Goal: Information Seeking & Learning: Learn about a topic

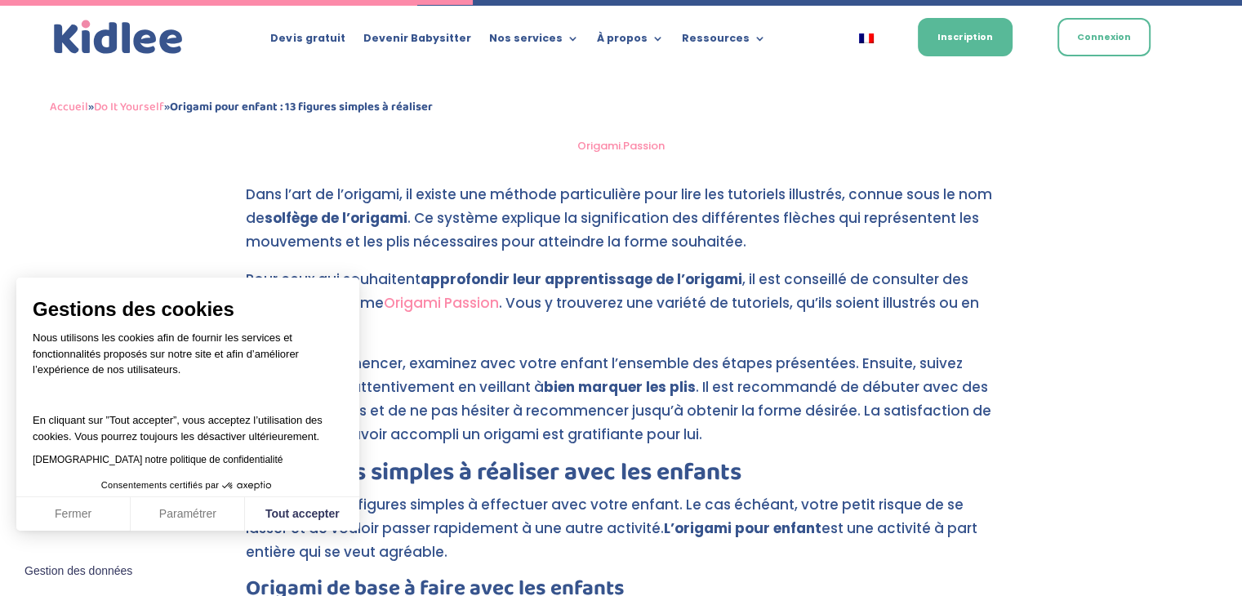
scroll to position [2323, 0]
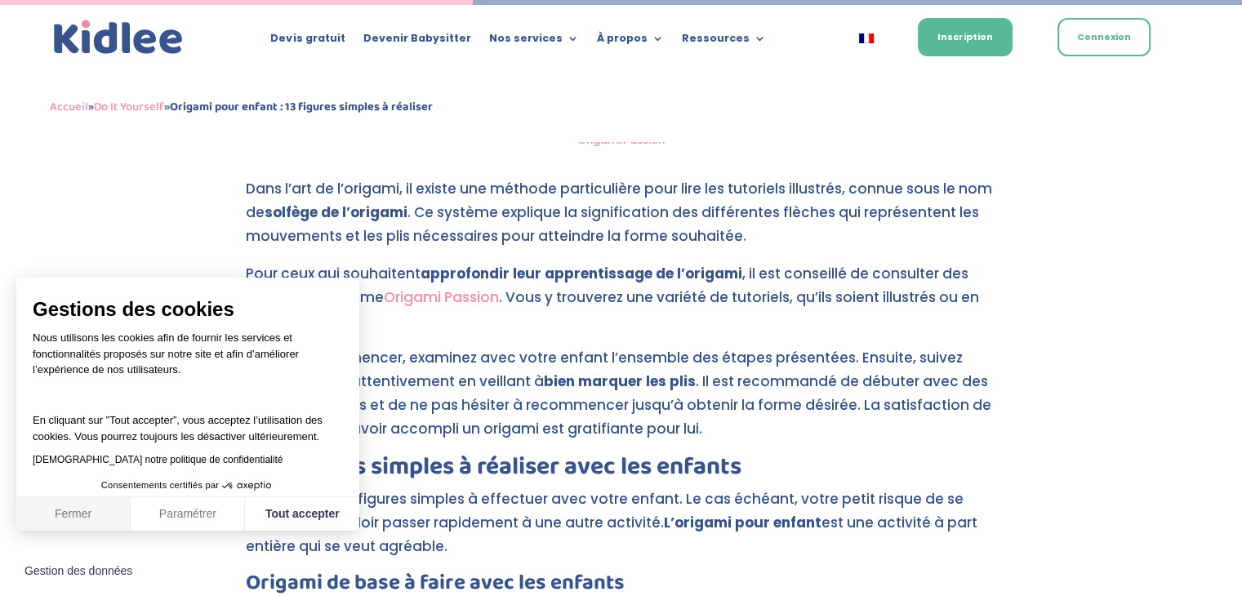
click at [76, 507] on button "Fermer" at bounding box center [73, 514] width 114 height 34
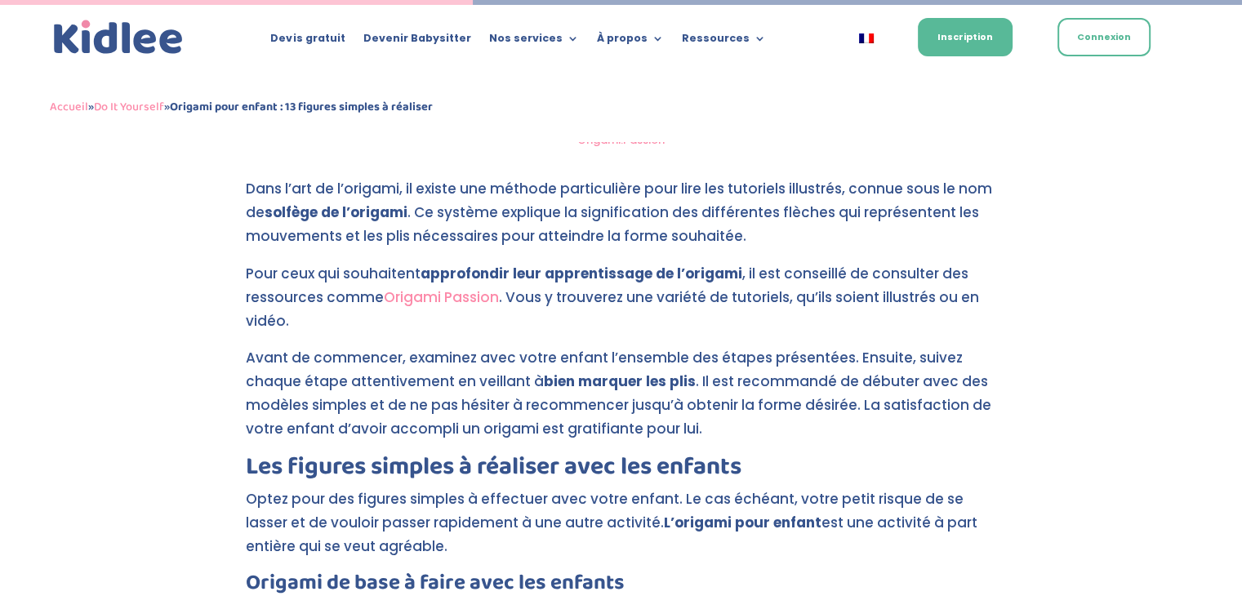
click at [462, 298] on link "Origami Passion" at bounding box center [441, 297] width 115 height 20
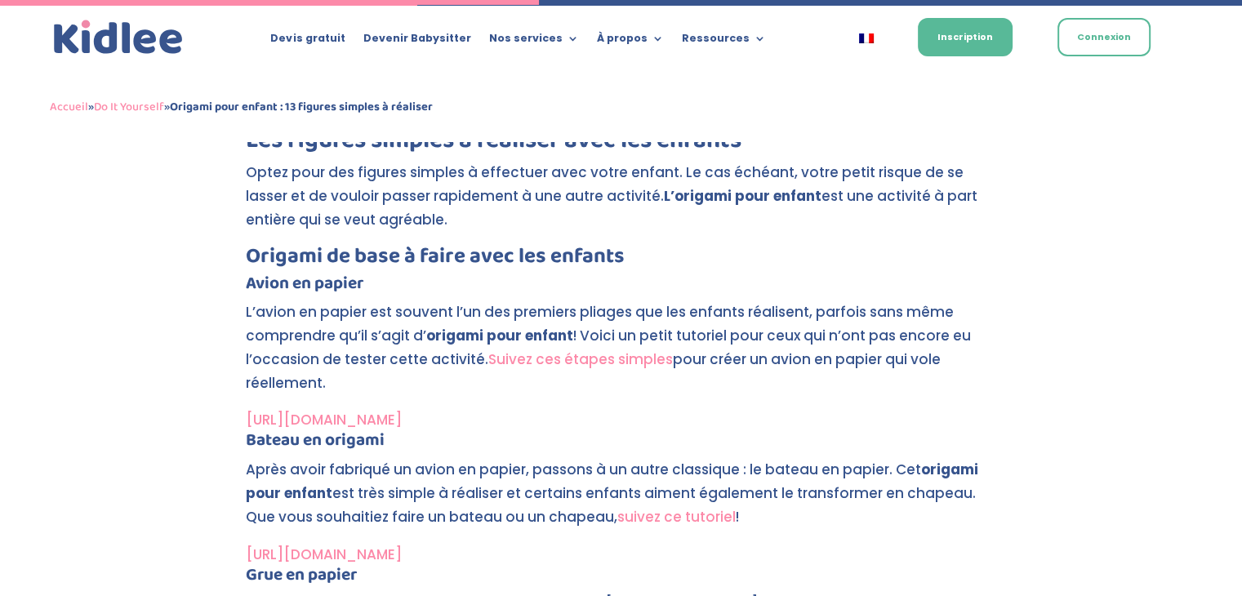
scroll to position [2731, 0]
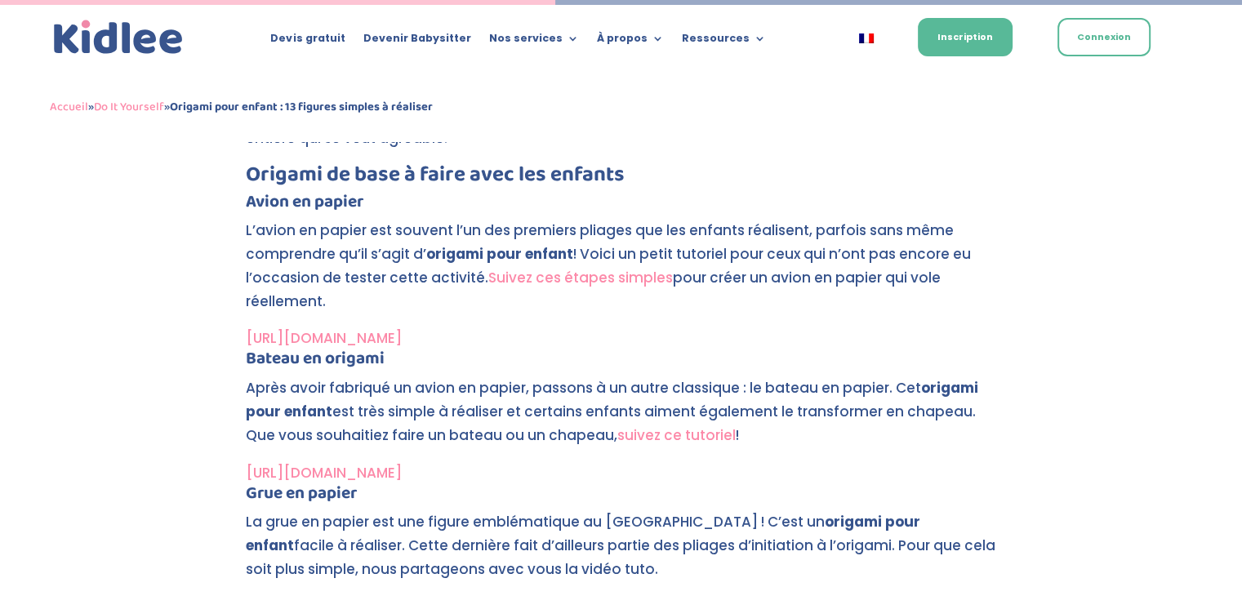
click at [615, 281] on link "Suivez ces étapes simples" at bounding box center [580, 278] width 185 height 20
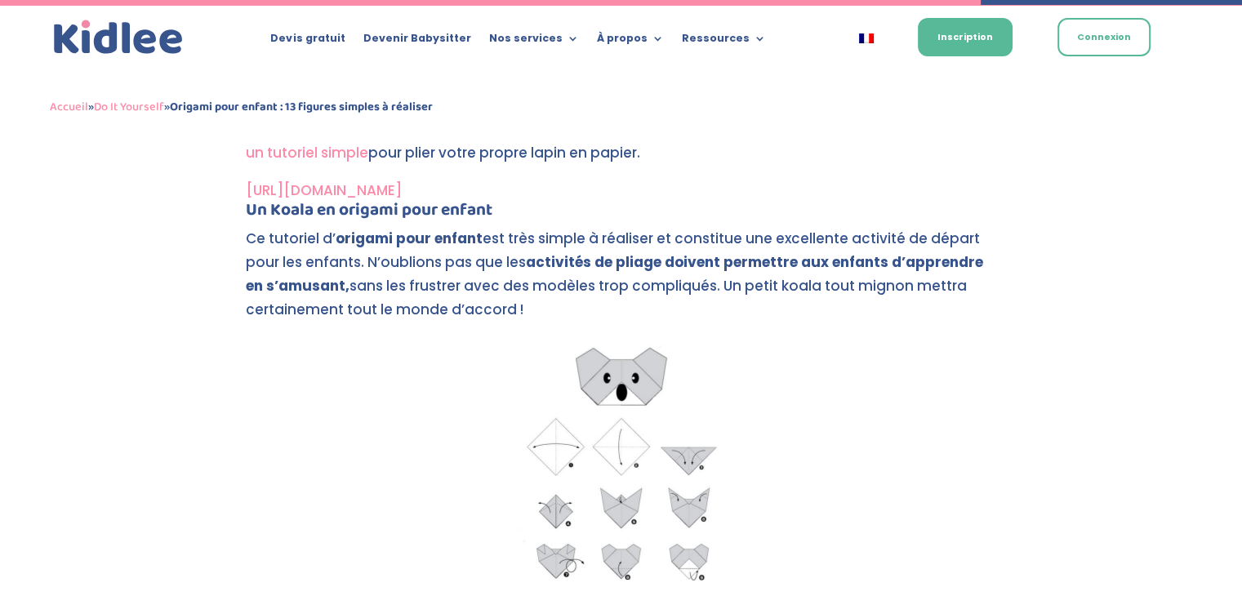
scroll to position [4974, 0]
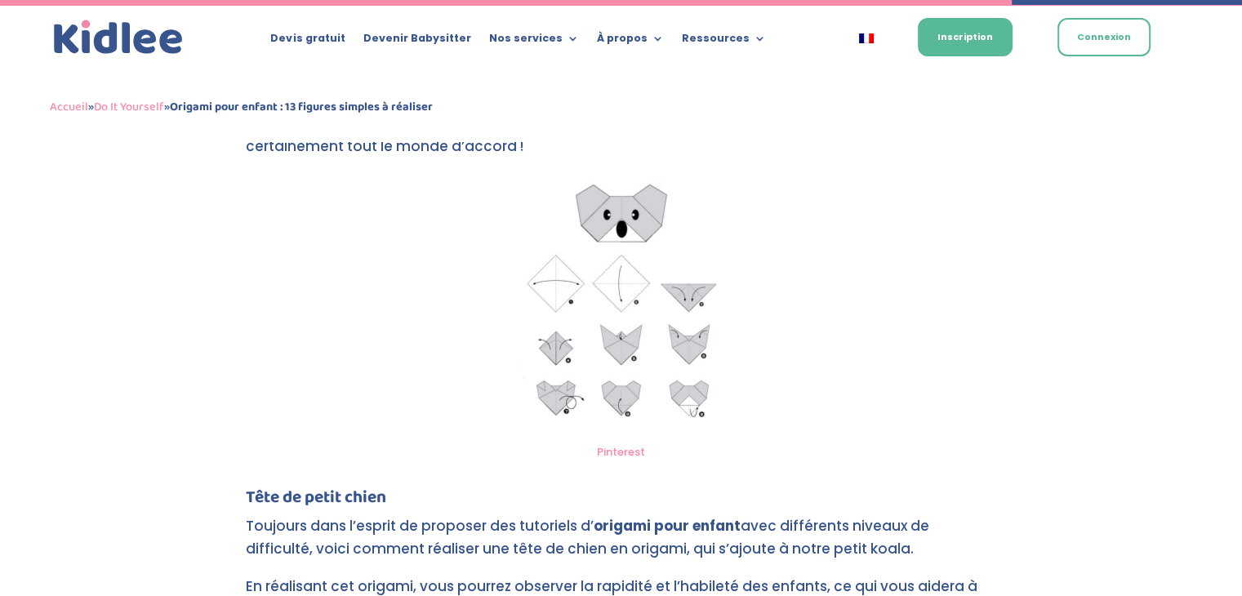
click at [662, 358] on img at bounding box center [621, 303] width 230 height 263
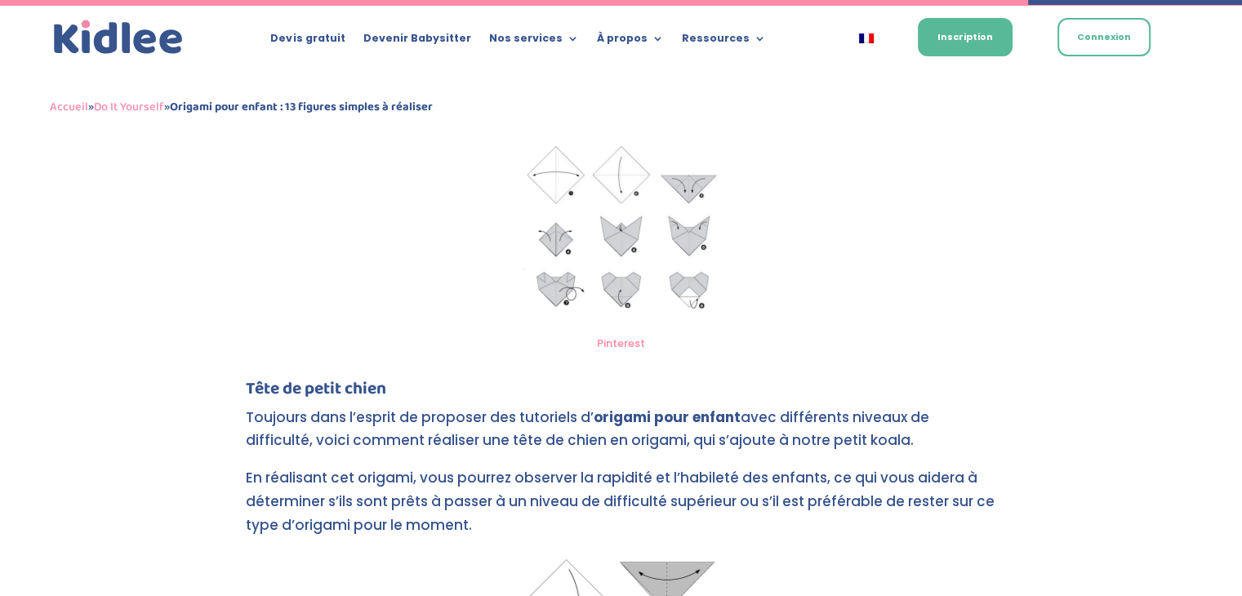
scroll to position [5055, 0]
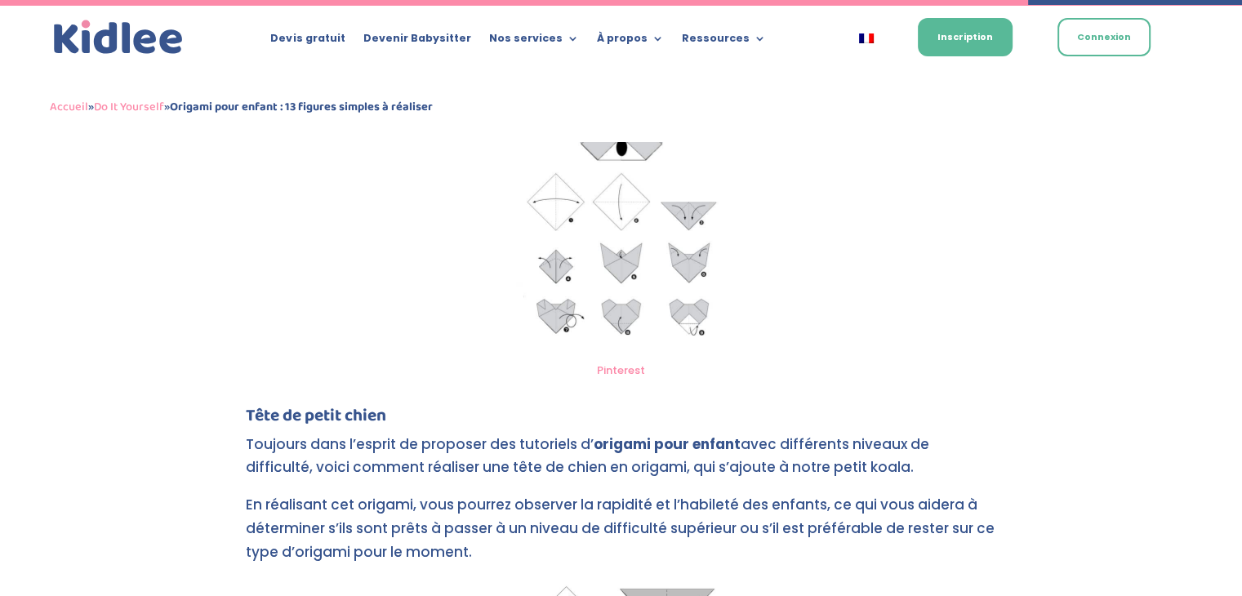
click at [618, 306] on img at bounding box center [621, 222] width 230 height 263
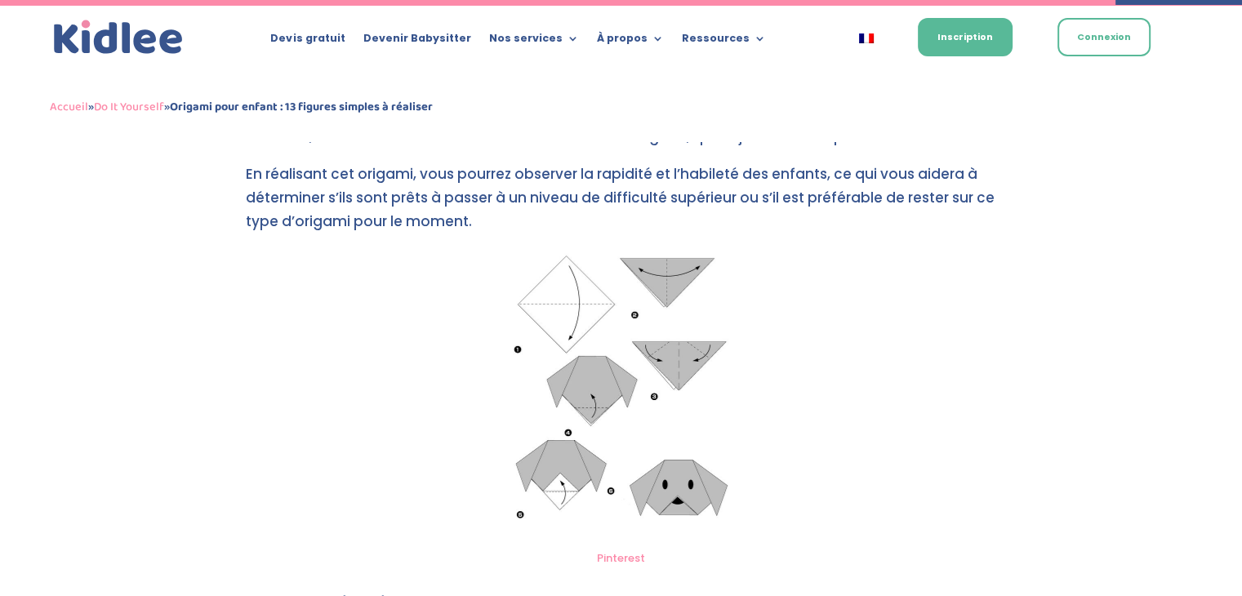
scroll to position [5382, 0]
